Goal: Task Accomplishment & Management: Use online tool/utility

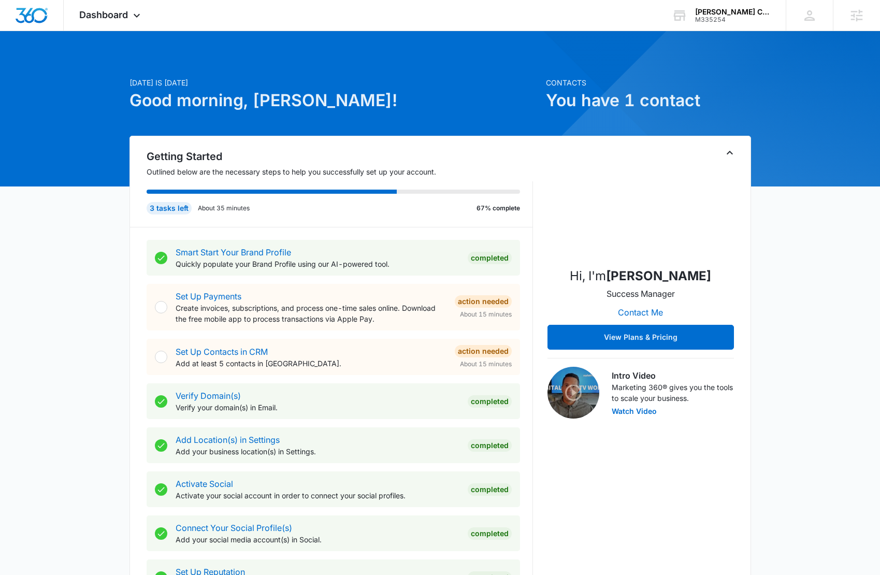
scroll to position [252, 0]
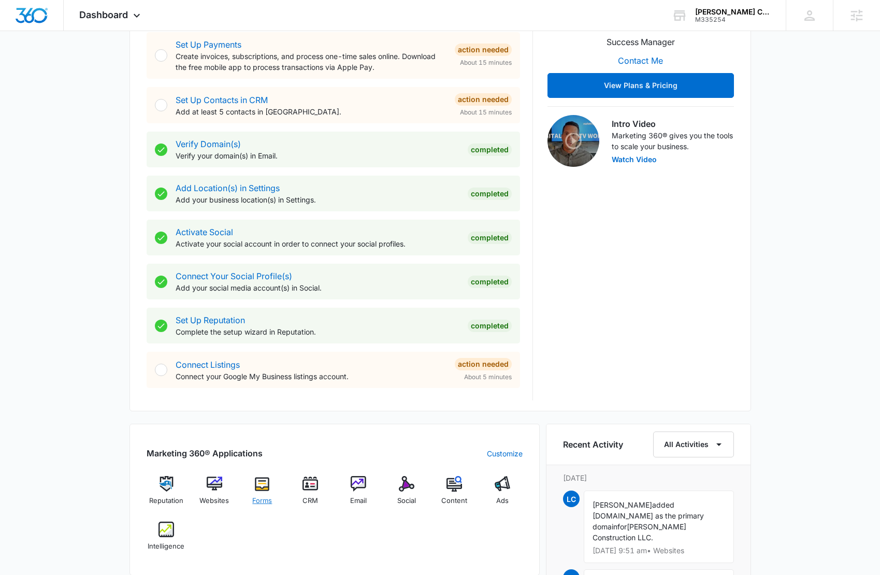
click at [262, 481] on img at bounding box center [262, 484] width 16 height 16
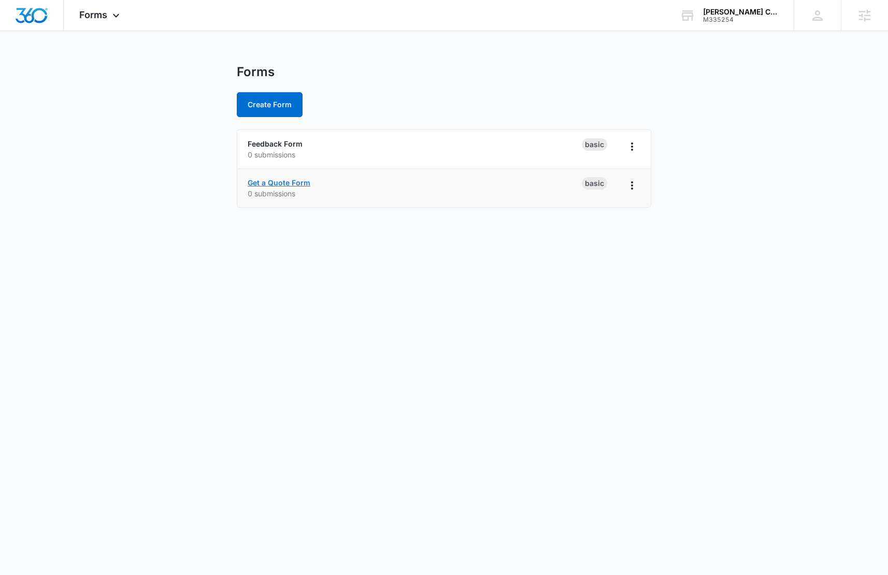
click at [279, 183] on link "Get a Quote Form" at bounding box center [279, 182] width 63 height 9
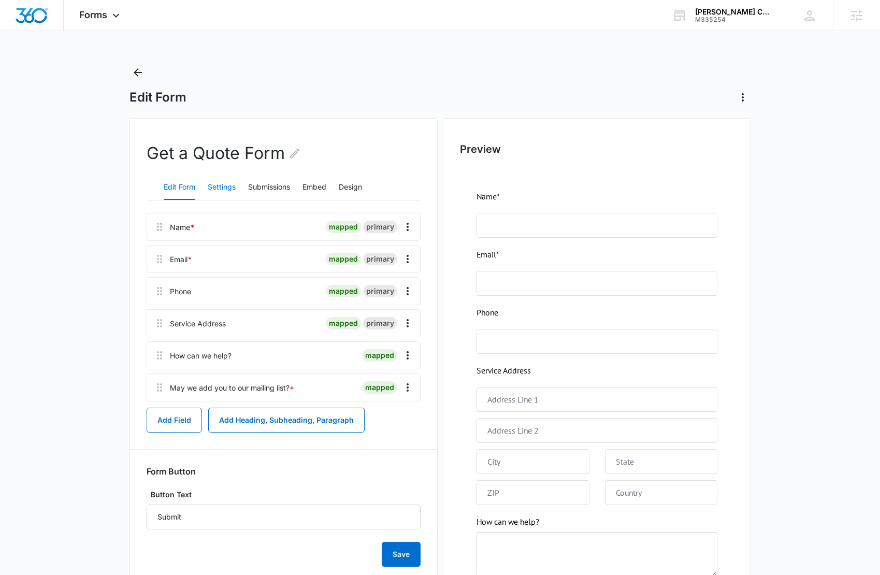
click at [226, 186] on button "Settings" at bounding box center [222, 187] width 28 height 25
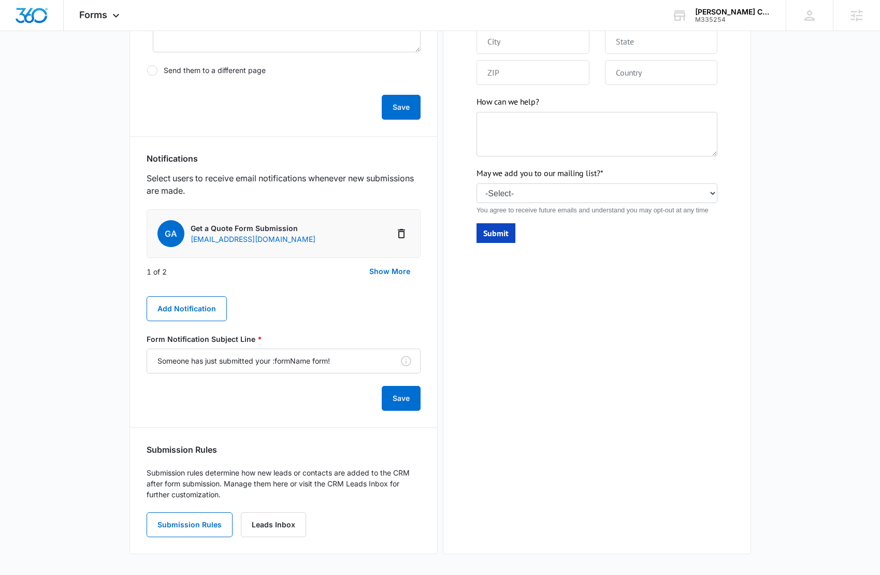
scroll to position [420, 0]
click at [385, 271] on button "Show More" at bounding box center [390, 271] width 62 height 25
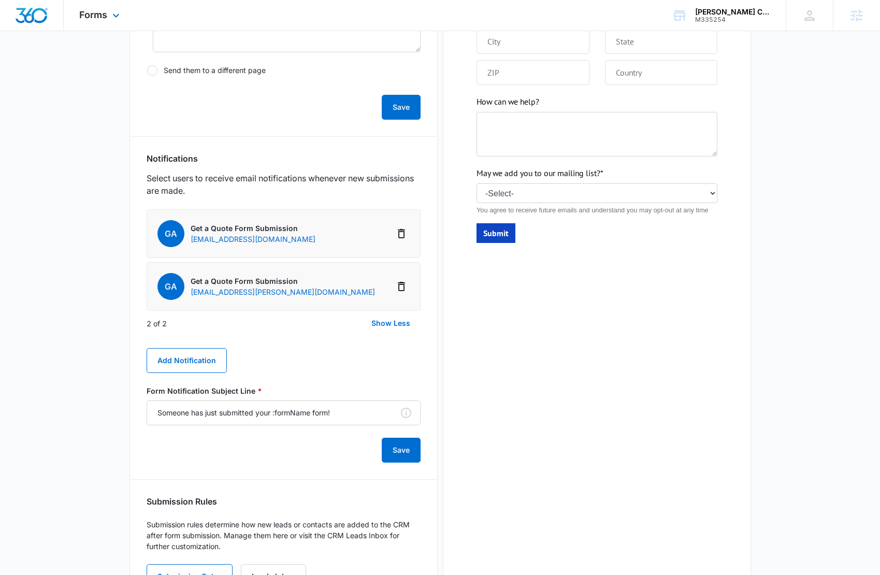
click at [126, 17] on div "Forms Apps Reputation Websites Forms CRM Email Social Content Ads Intelligence …" at bounding box center [101, 15] width 74 height 31
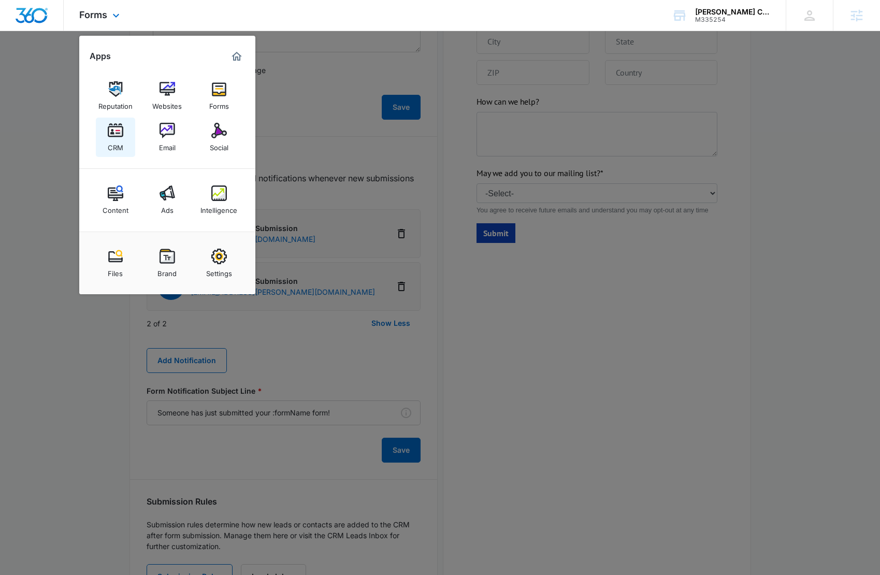
click at [117, 133] on img at bounding box center [116, 131] width 16 height 16
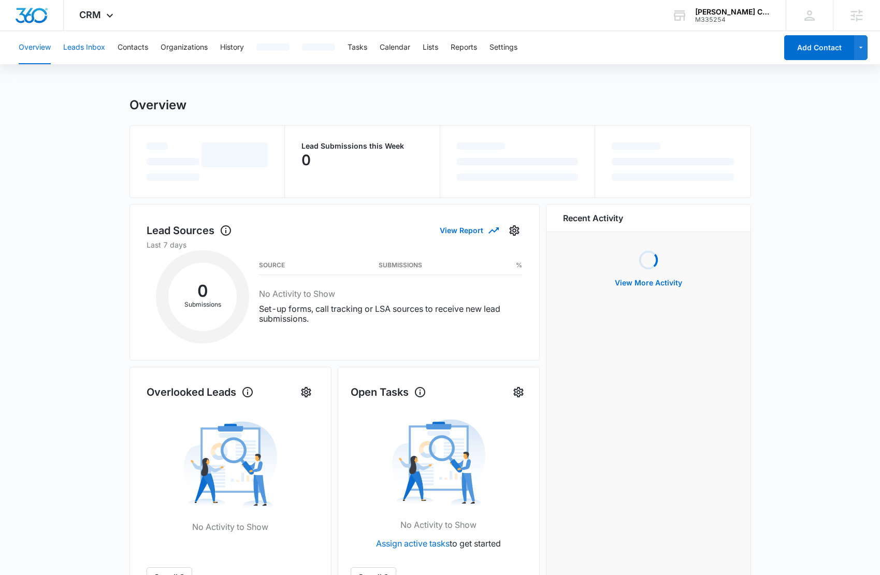
click at [77, 45] on button "Leads Inbox" at bounding box center [84, 47] width 42 height 33
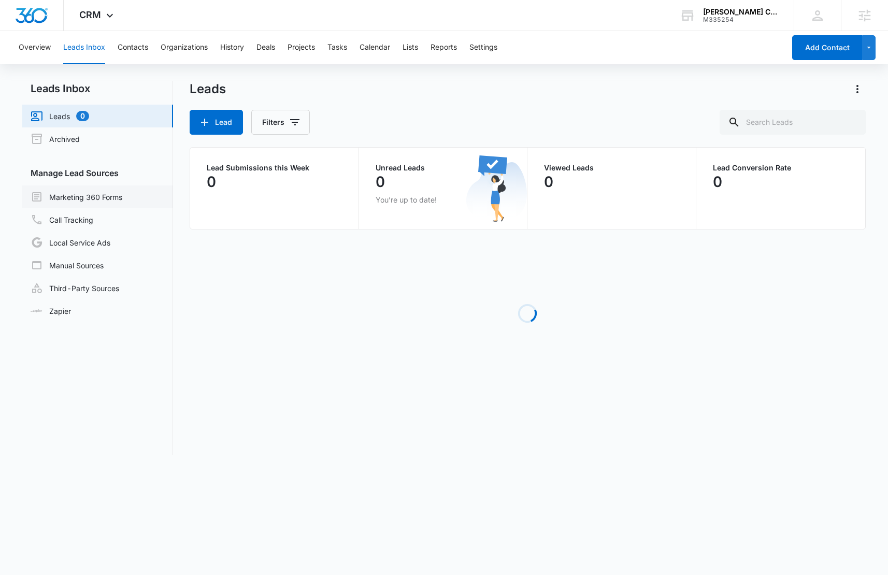
click at [121, 196] on link "Marketing 360 Forms" at bounding box center [77, 197] width 92 height 12
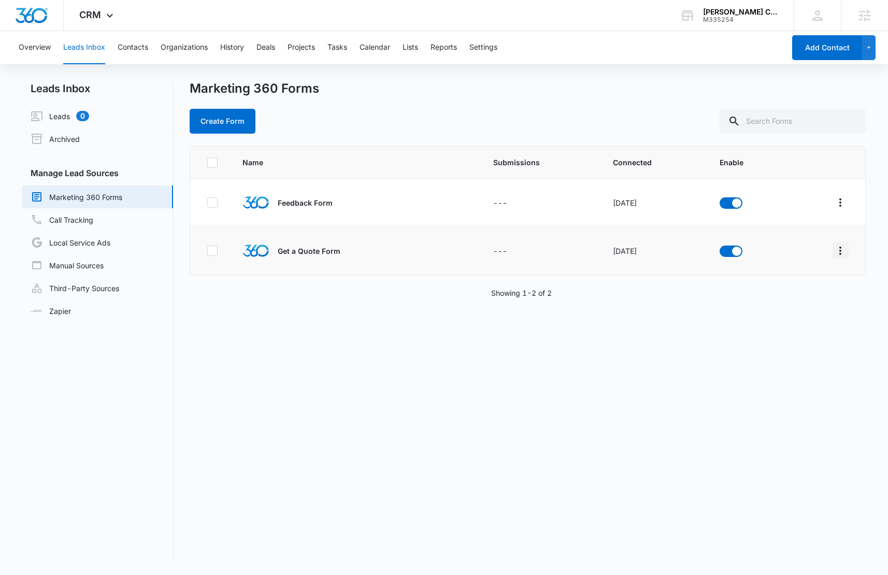
click at [834, 252] on icon "Overflow Menu" at bounding box center [840, 250] width 12 height 12
click at [803, 310] on div "Field Mapping" at bounding box center [786, 310] width 59 height 7
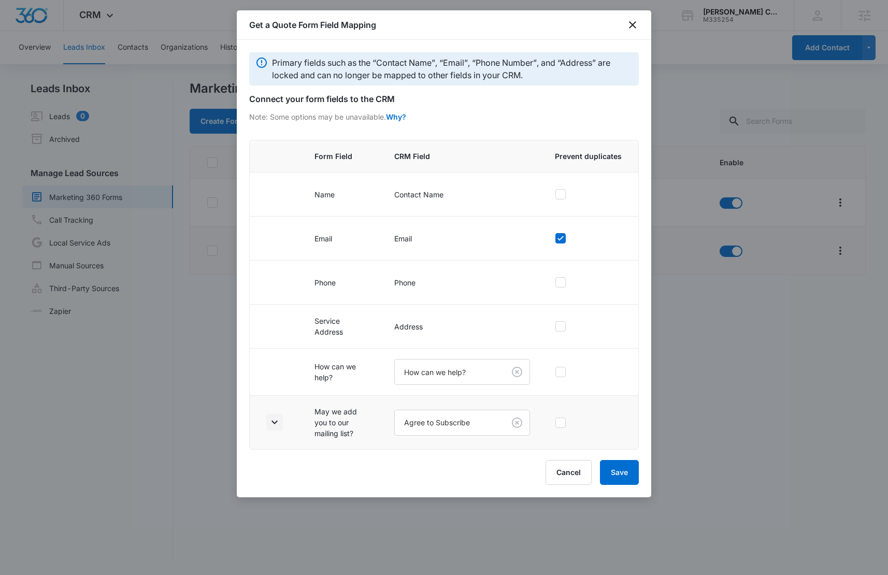
click at [277, 423] on icon "button" at bounding box center [274, 422] width 12 height 12
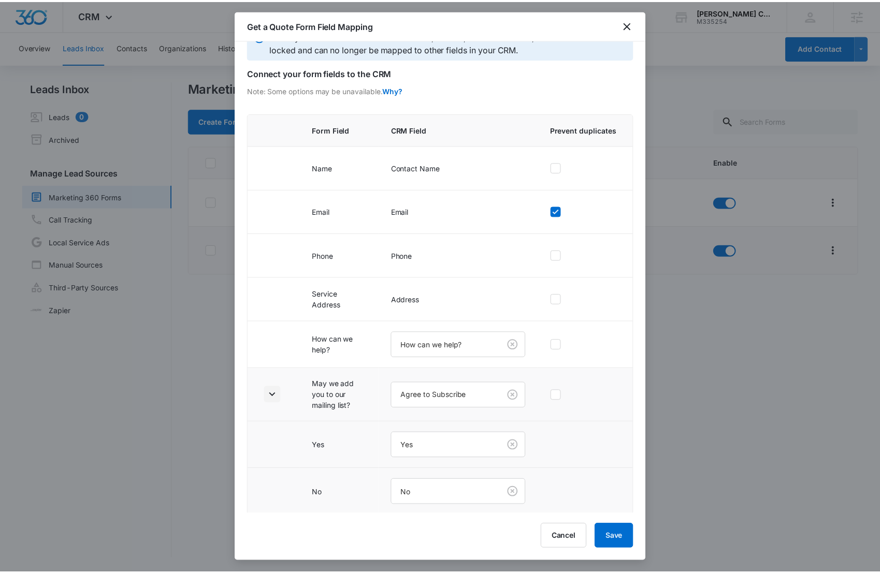
scroll to position [28, 0]
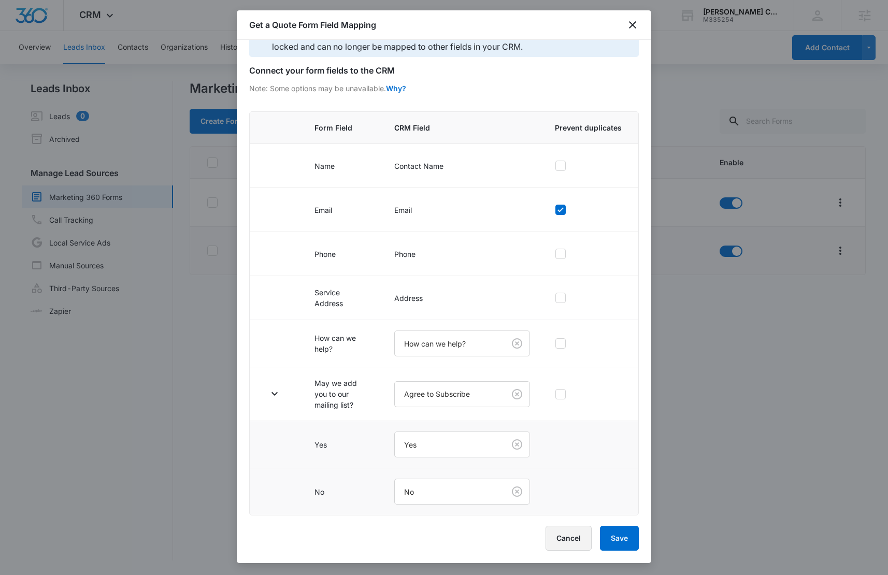
click at [575, 538] on button "Cancel" at bounding box center [568, 538] width 46 height 25
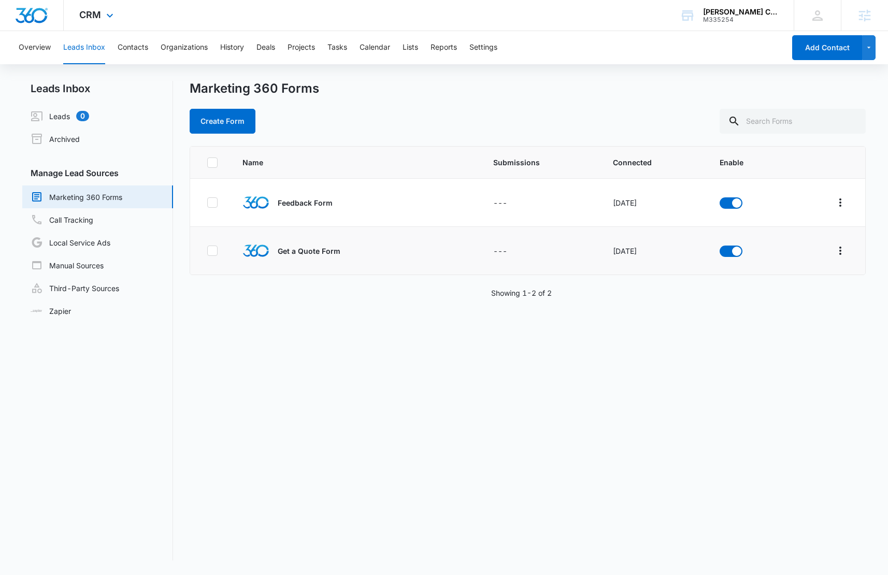
click at [105, 23] on div "CRM Apps Reputation Websites Forms CRM Email Social Content Ads Intelligence Fi…" at bounding box center [98, 15] width 68 height 31
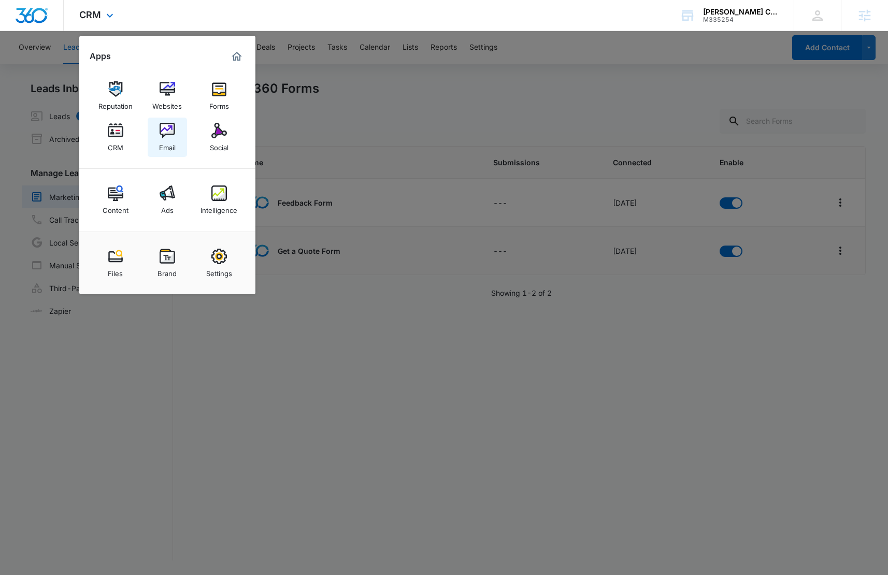
click at [164, 140] on div "Email" at bounding box center [167, 144] width 17 height 13
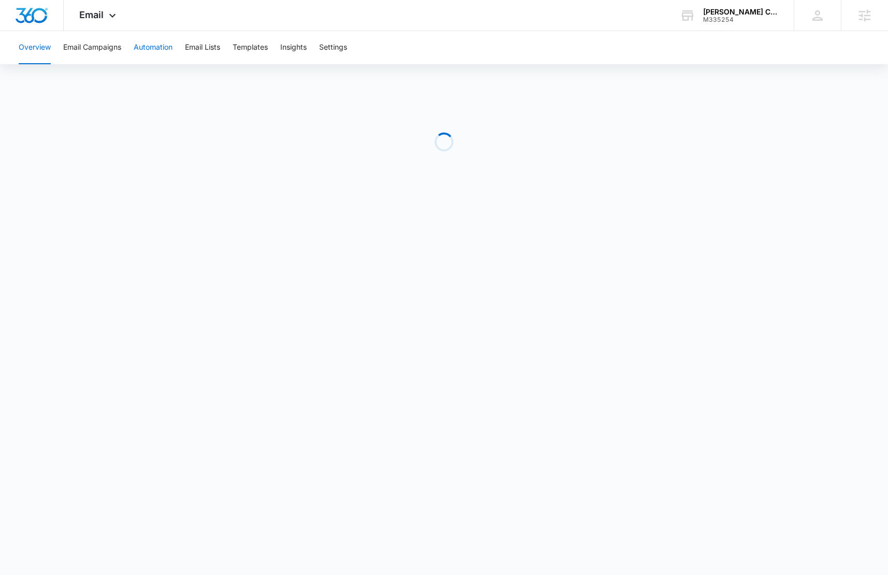
click at [156, 48] on button "Automation" at bounding box center [153, 47] width 39 height 33
click at [253, 53] on button "Templates" at bounding box center [250, 47] width 35 height 33
click at [25, 16] on img "Dashboard" at bounding box center [31, 16] width 33 height 16
